Goal: Task Accomplishment & Management: Manage account settings

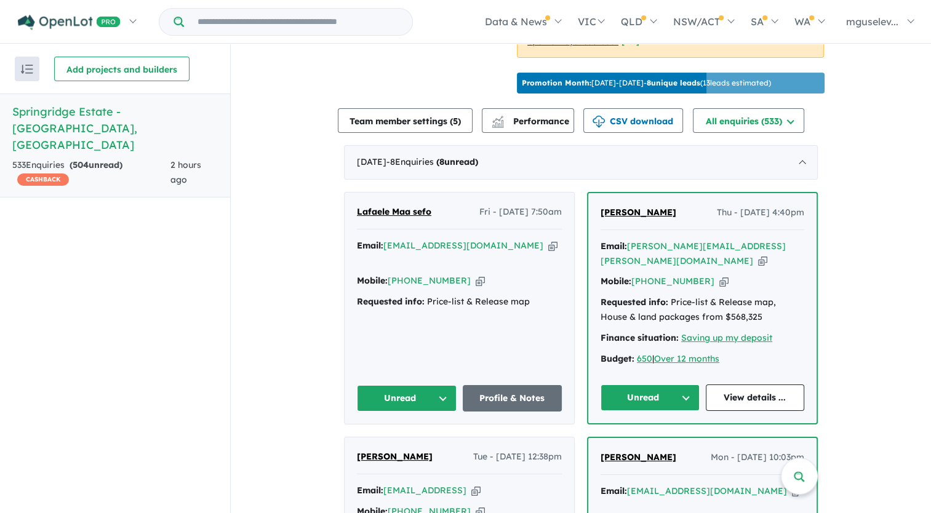
scroll to position [492, 0]
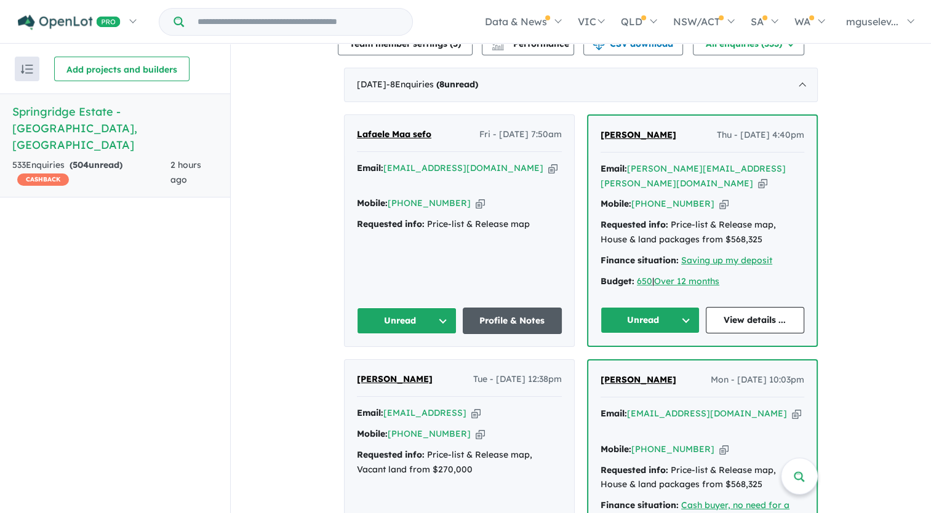
click at [509, 319] on link "Profile & Notes" at bounding box center [513, 321] width 100 height 26
click at [768, 311] on link "View details ..." at bounding box center [755, 320] width 99 height 26
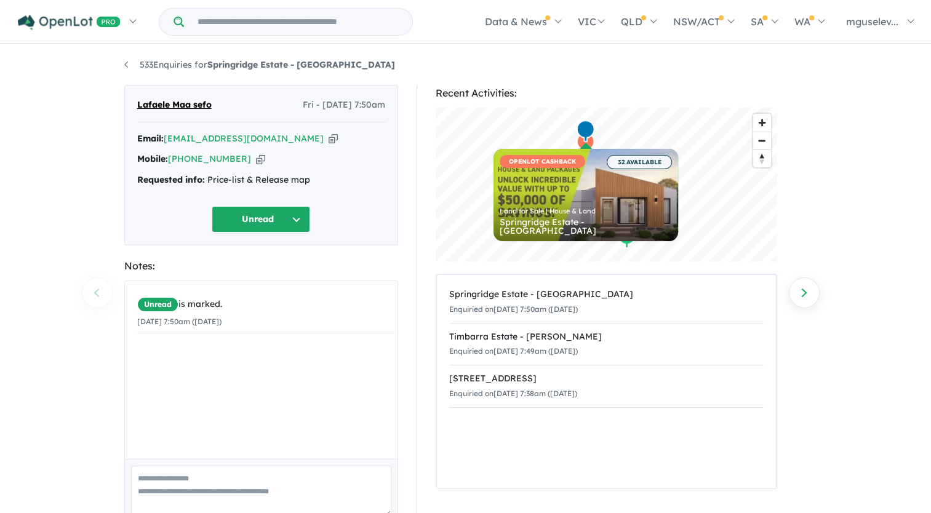
click at [329, 137] on icon "button" at bounding box center [333, 138] width 9 height 13
click at [256, 160] on icon "button" at bounding box center [260, 159] width 9 height 13
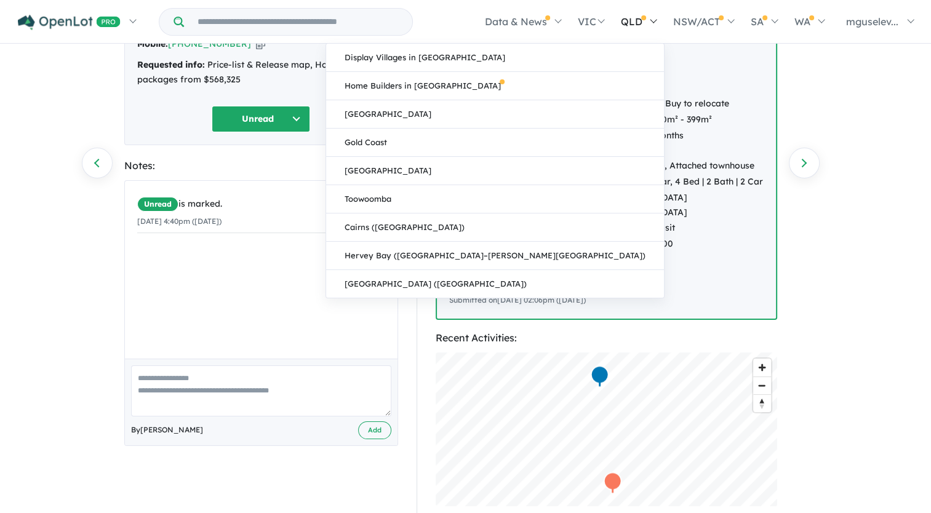
scroll to position [62, 0]
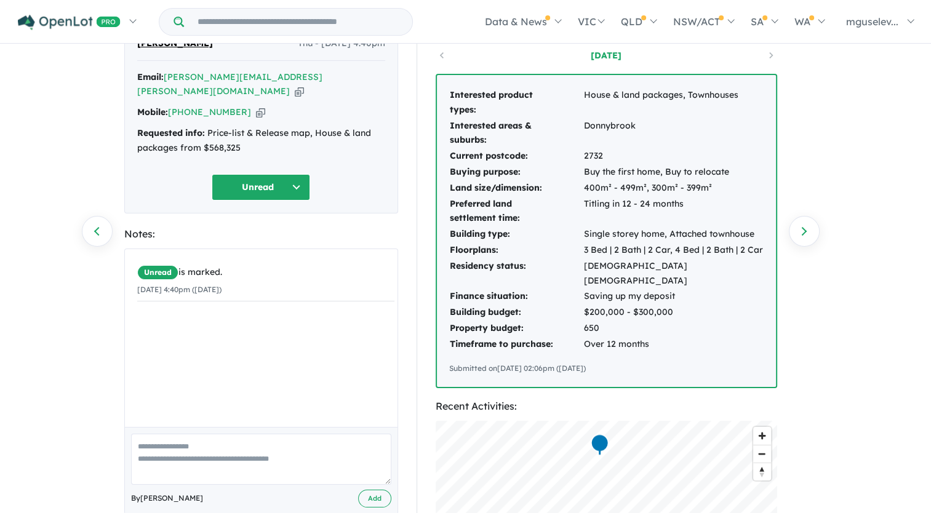
click at [295, 85] on icon "button" at bounding box center [299, 91] width 9 height 13
click at [256, 106] on icon "button" at bounding box center [260, 112] width 9 height 13
